Goal: Information Seeking & Learning: Learn about a topic

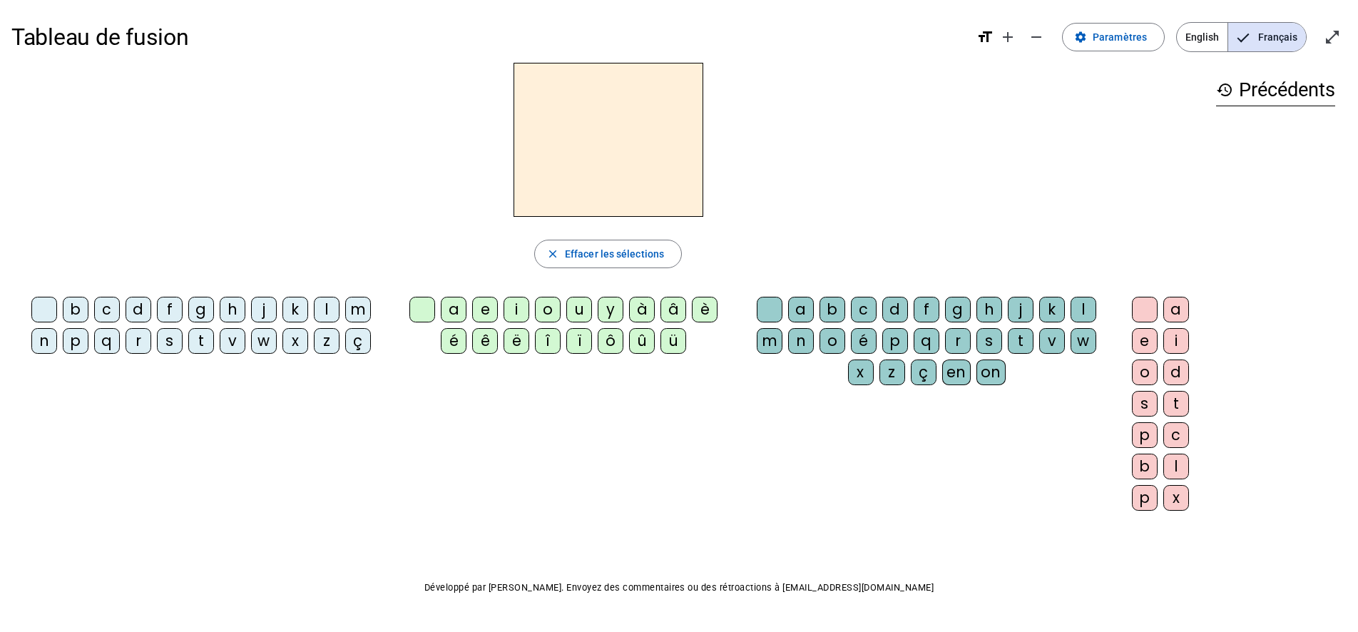
click at [323, 307] on div "l" at bounding box center [327, 310] width 26 height 26
click at [481, 313] on div "e" at bounding box center [485, 310] width 26 height 26
click at [586, 256] on span "Effacer les sélections" at bounding box center [614, 253] width 99 height 17
click at [333, 306] on div "l" at bounding box center [327, 310] width 26 height 26
click at [1140, 36] on span "Paramètres" at bounding box center [1120, 37] width 54 height 17
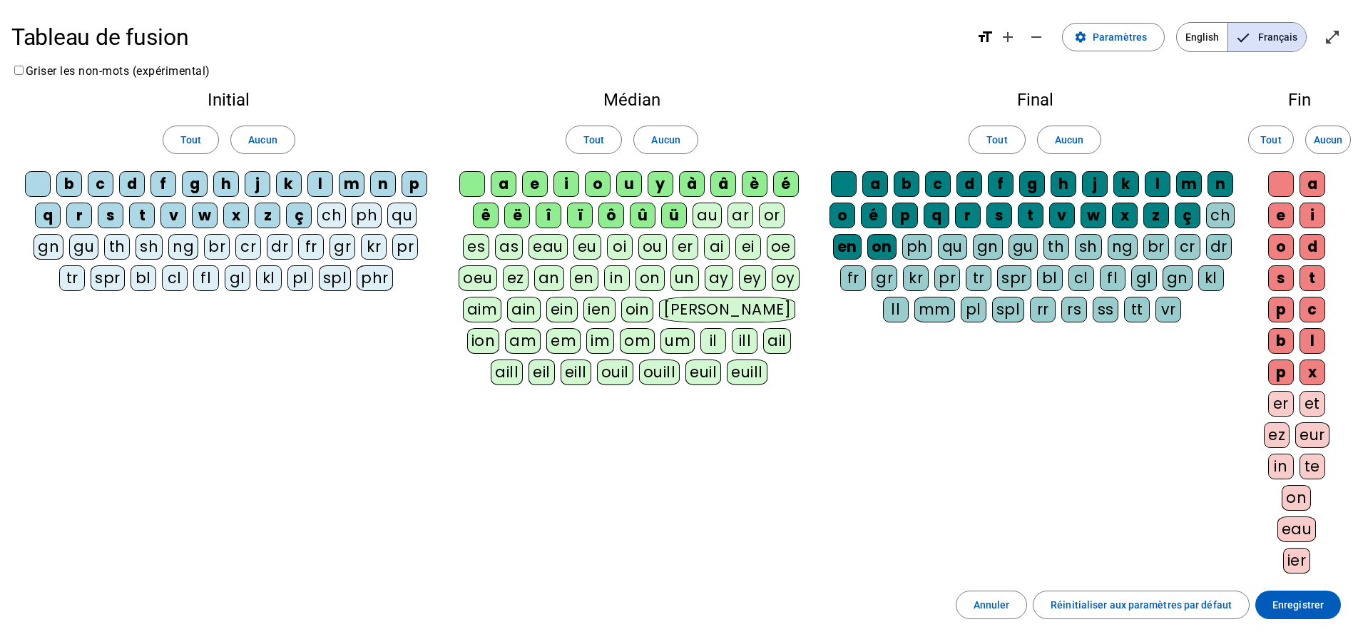
click at [628, 185] on div "u" at bounding box center [629, 184] width 26 height 26
click at [630, 185] on div "u" at bounding box center [629, 184] width 26 height 26
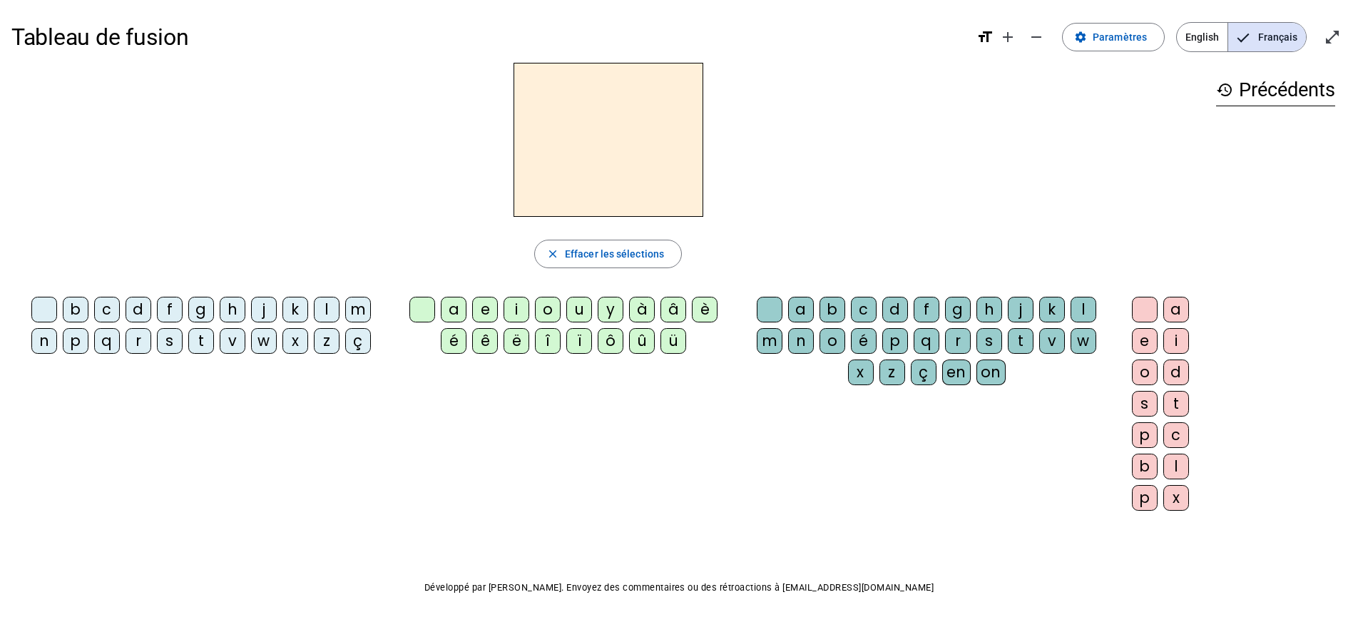
click at [327, 310] on div "l" at bounding box center [327, 310] width 26 height 26
click at [487, 309] on div "e" at bounding box center [485, 310] width 26 height 26
click at [582, 314] on div "u" at bounding box center [579, 310] width 26 height 26
click at [198, 339] on div "t" at bounding box center [201, 341] width 26 height 26
click at [1212, 40] on span "English" at bounding box center [1202, 37] width 51 height 29
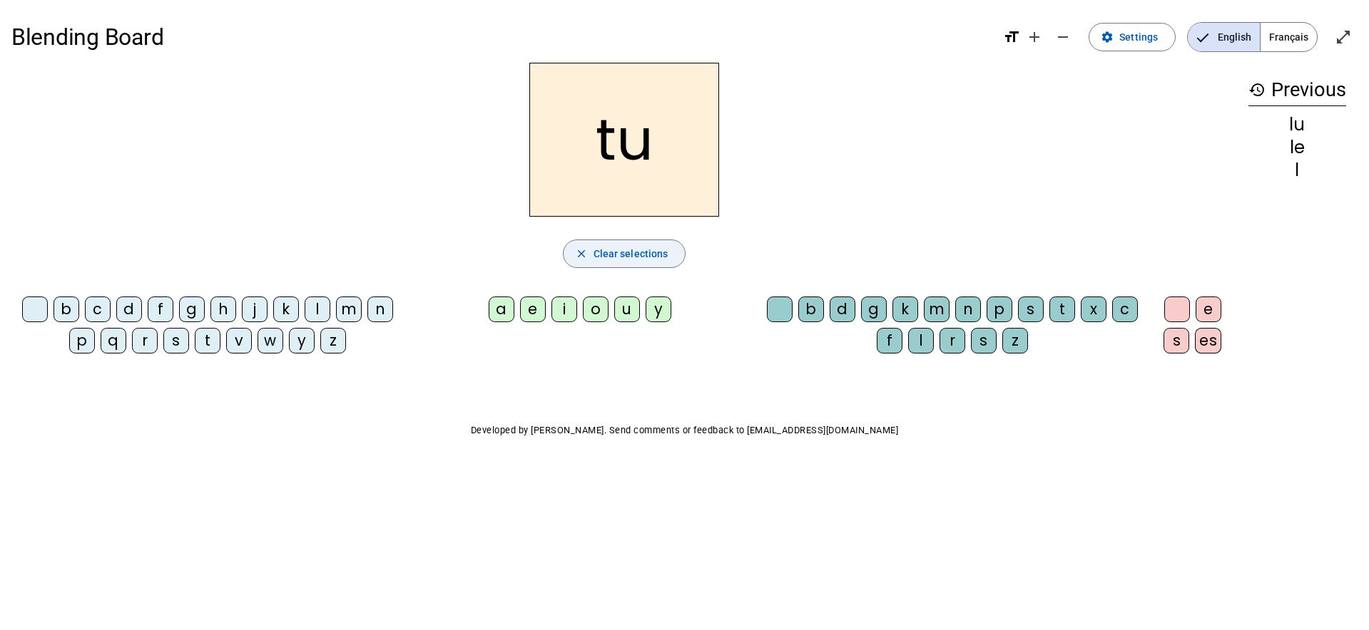
click at [623, 260] on span "Clear selections" at bounding box center [630, 253] width 75 height 17
click at [103, 312] on div "c" at bounding box center [98, 310] width 26 height 26
click at [501, 309] on div "a" at bounding box center [502, 310] width 26 height 26
click at [1071, 310] on div "t" at bounding box center [1062, 310] width 26 height 26
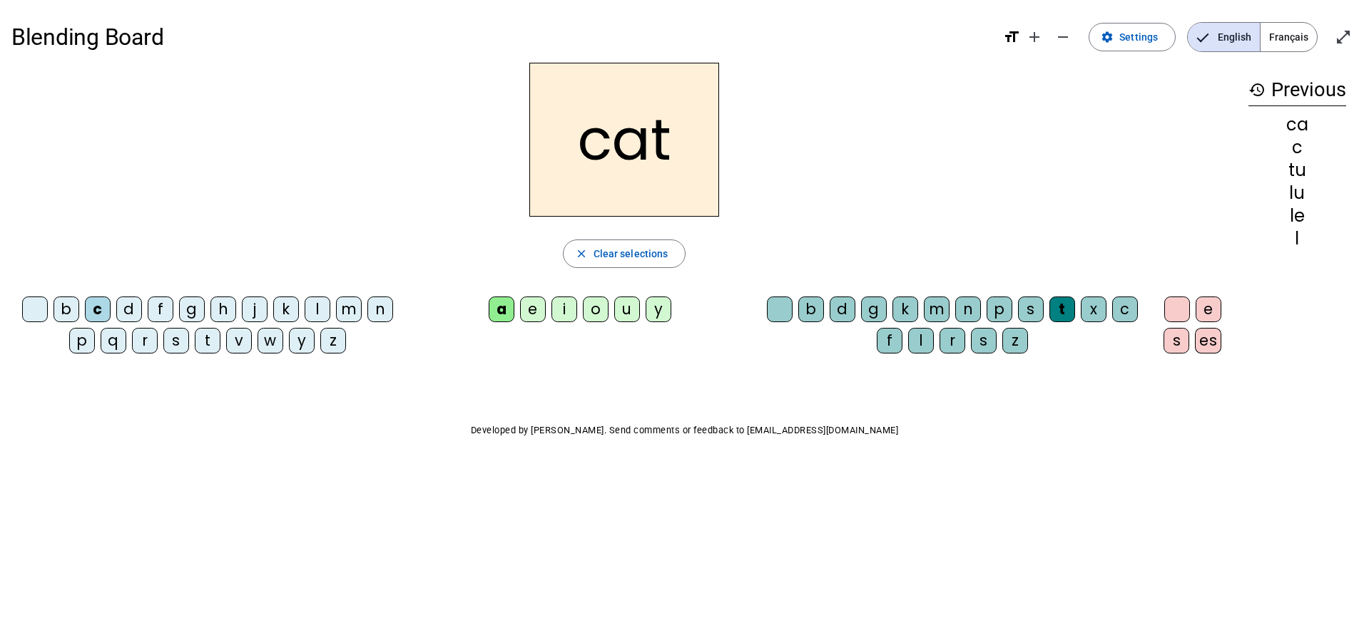
click at [82, 344] on div "p" at bounding box center [82, 341] width 26 height 26
click at [176, 342] on div "s" at bounding box center [176, 341] width 26 height 26
drag, startPoint x: 1286, startPoint y: 126, endPoint x: 1309, endPoint y: 287, distance: 162.1
click at [1309, 287] on div "pat cat ca c tu lu le l" at bounding box center [1297, 204] width 98 height 177
click at [1170, 404] on div "Blending Board format_size add remove settings Settings English Français open_i…" at bounding box center [684, 257] width 1369 height 515
